Goal: Communication & Community: Answer question/provide support

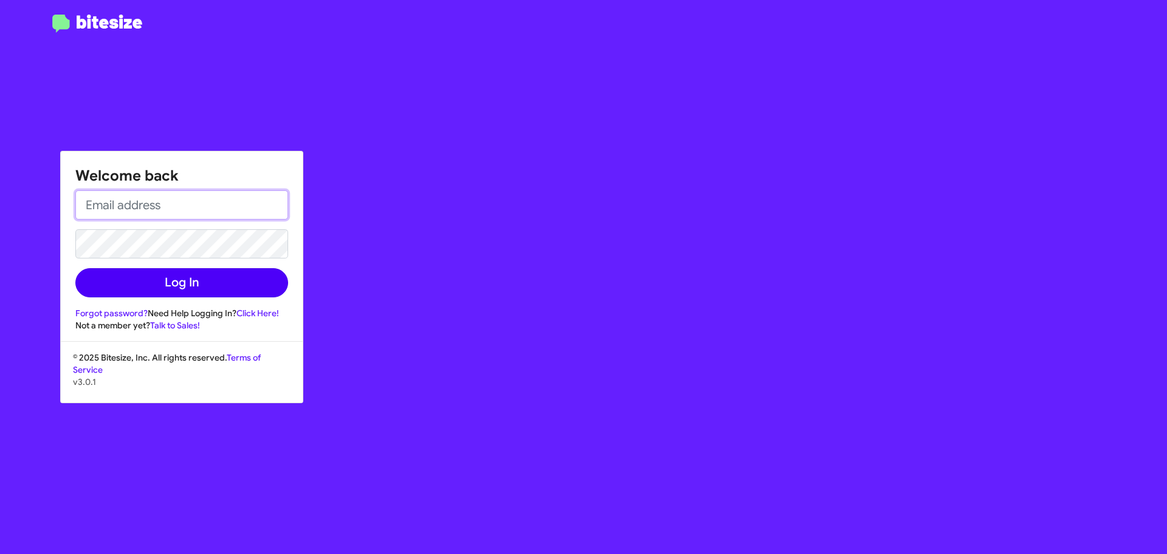
type input "[EMAIL_ADDRESS][DOMAIN_NAME]"
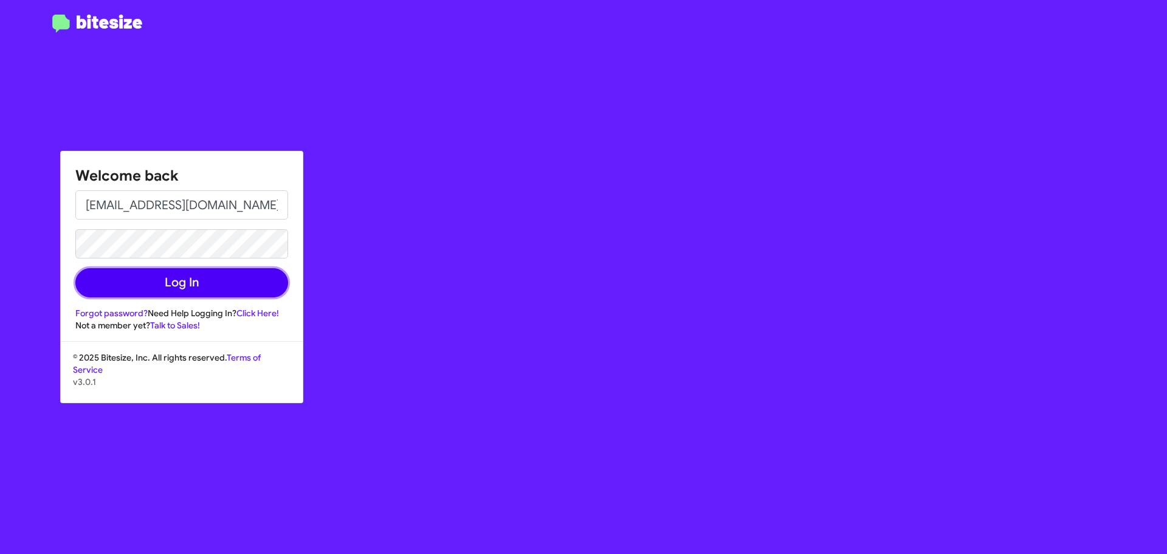
click at [196, 281] on button "Log In" at bounding box center [181, 282] width 213 height 29
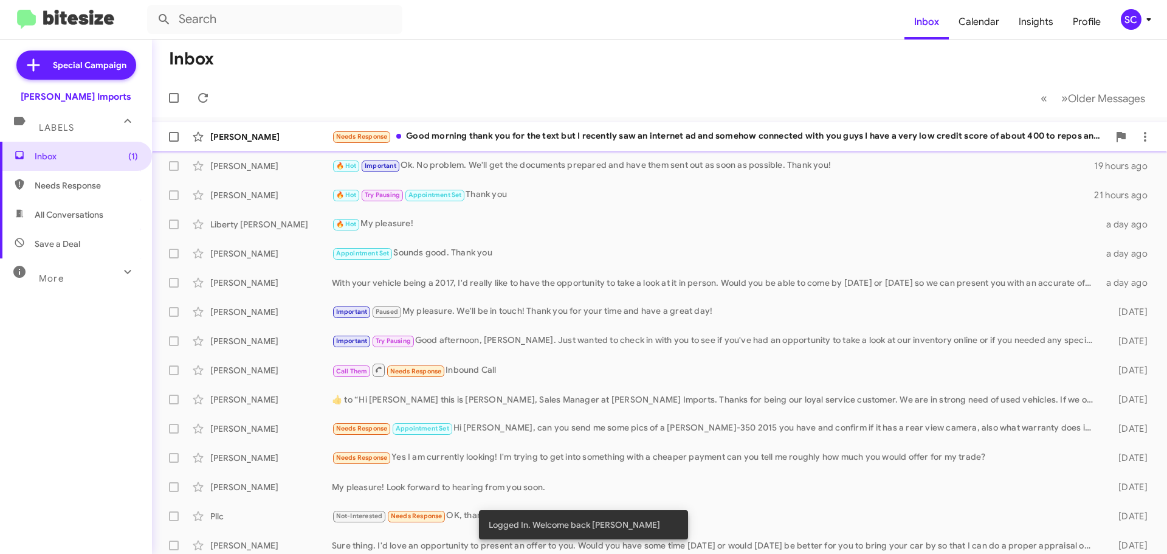
click at [488, 136] on div "Needs Response Good morning thank you for the text but I recently saw an intern…" at bounding box center [720, 136] width 777 height 14
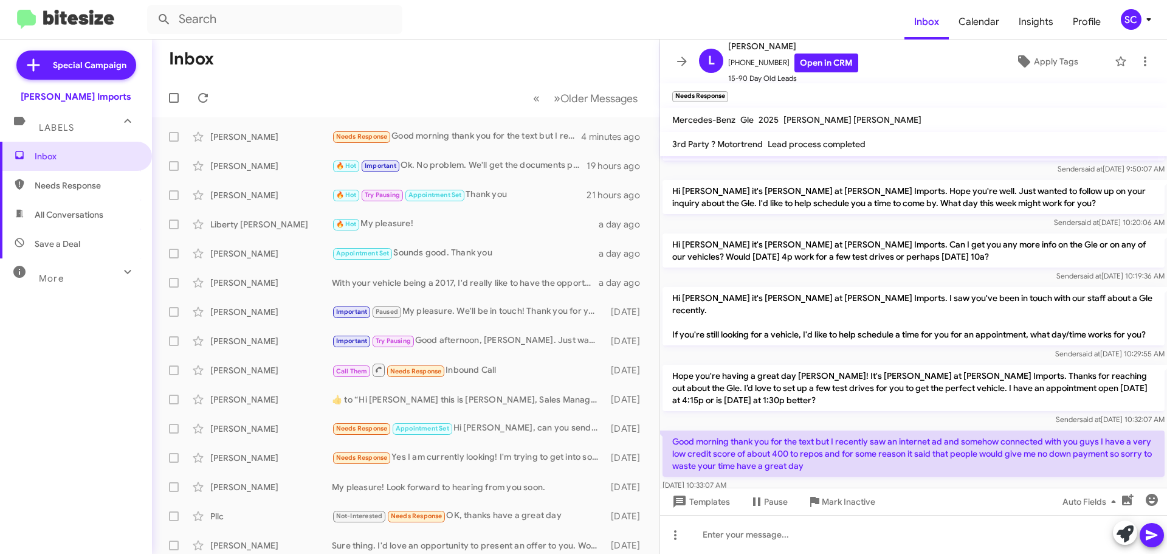
scroll to position [57, 0]
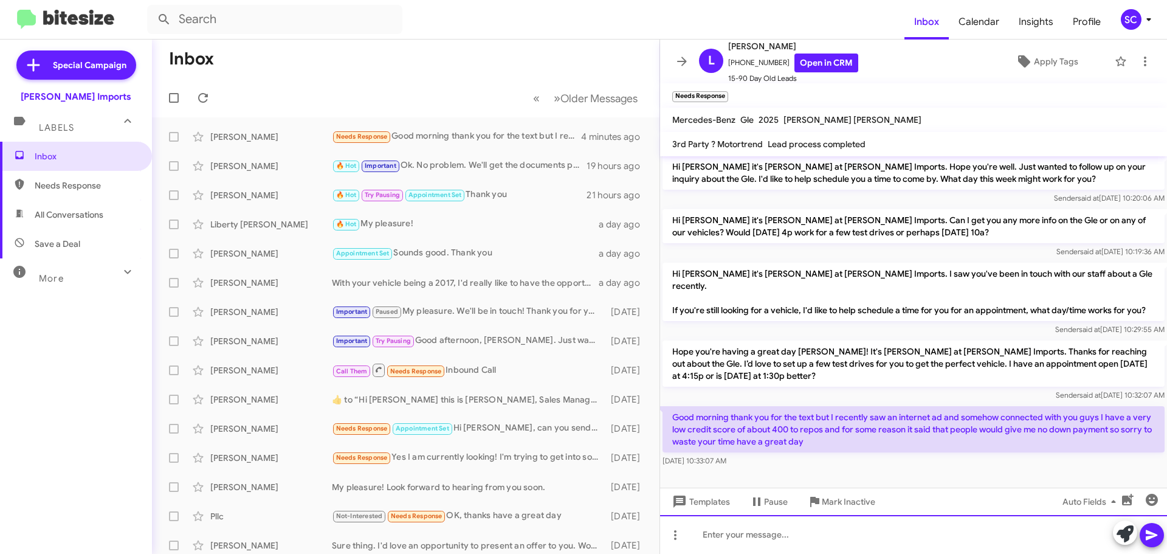
click at [755, 532] on div at bounding box center [913, 534] width 507 height 39
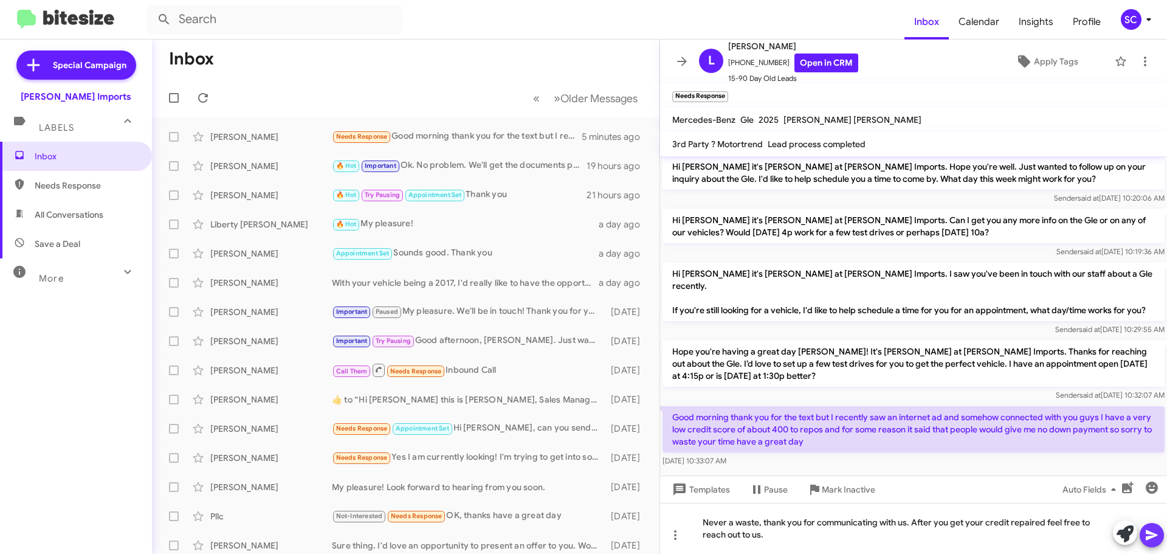
click at [1154, 533] on icon at bounding box center [1152, 535] width 12 height 10
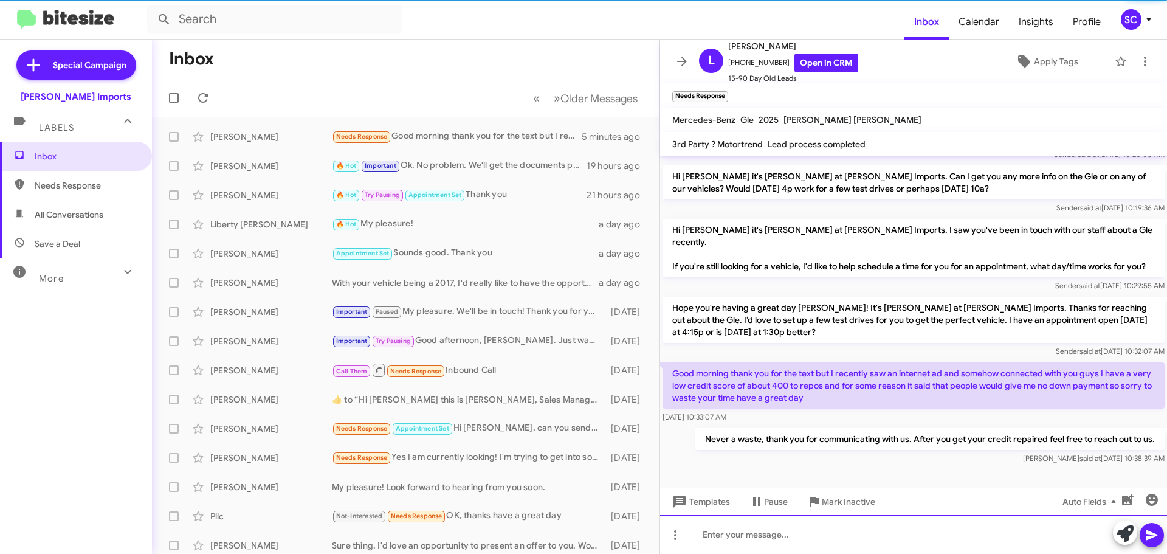
scroll to position [101, 0]
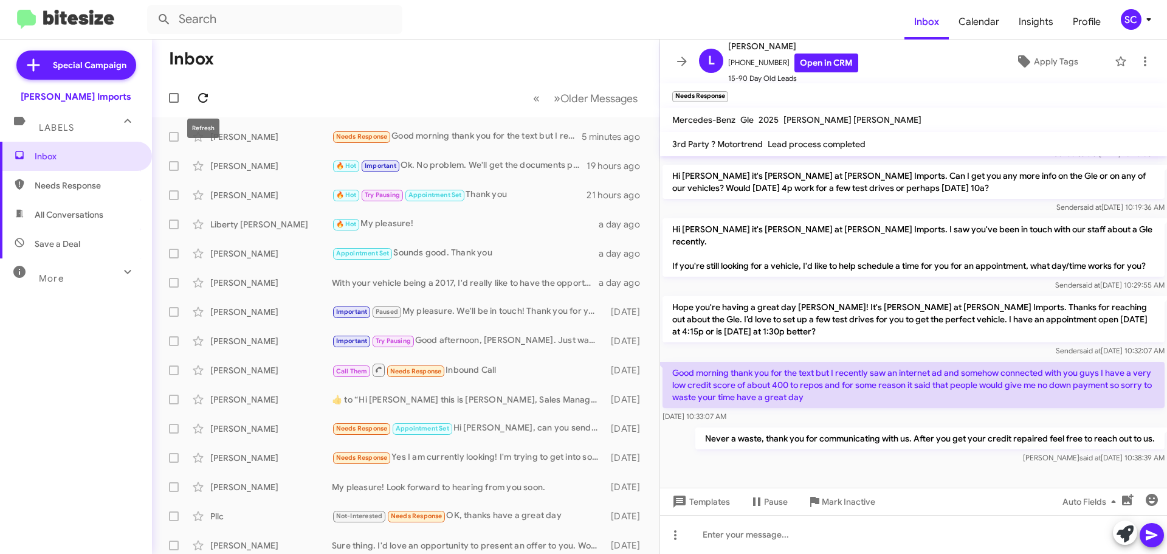
click at [204, 93] on icon at bounding box center [203, 98] width 15 height 15
click at [631, 370] on icon at bounding box center [637, 370] width 15 height 15
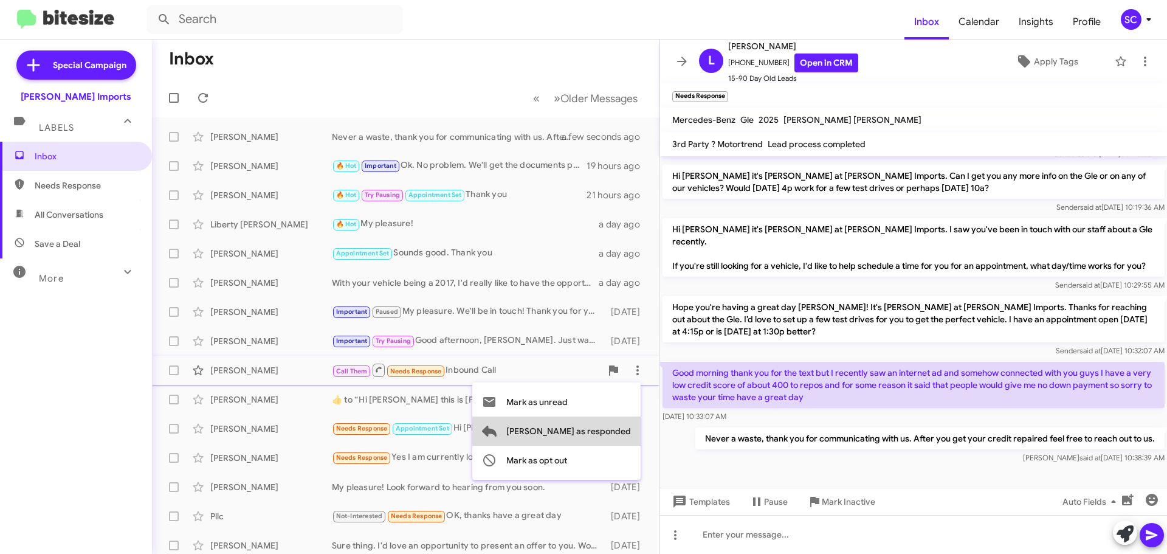
click at [609, 430] on span "[PERSON_NAME] as responded" at bounding box center [568, 430] width 125 height 29
